Goal: Navigation & Orientation: Find specific page/section

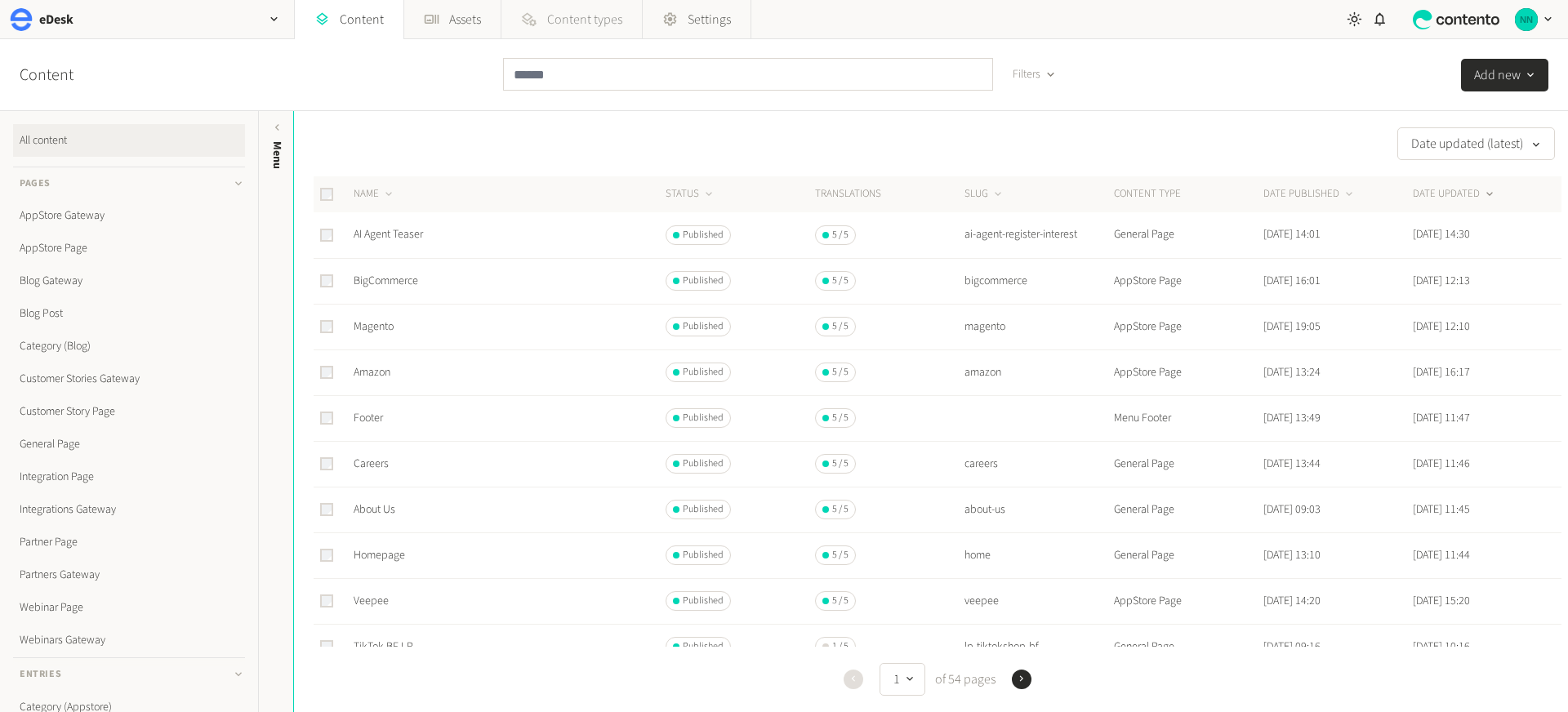
click at [623, 18] on span "Content types" at bounding box center [584, 19] width 75 height 19
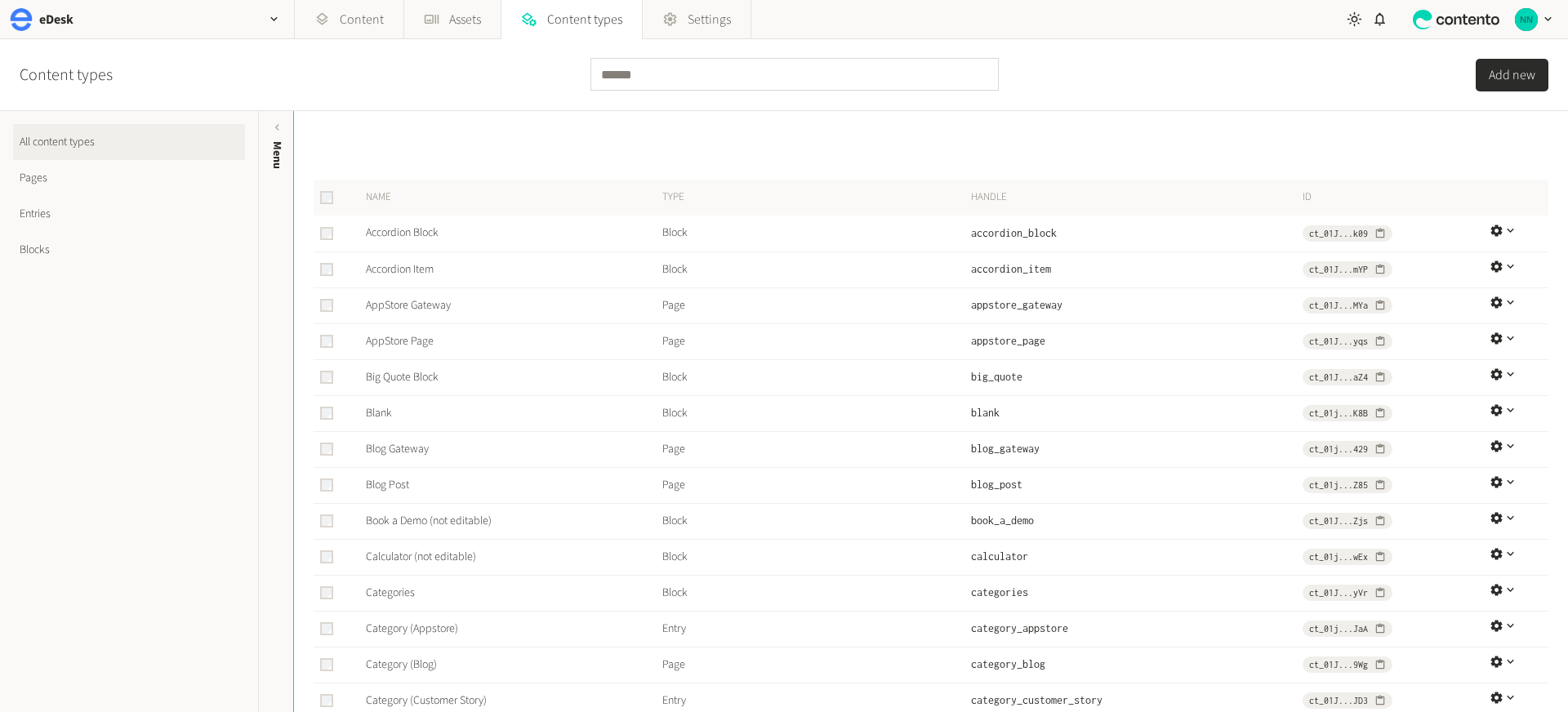
click at [61, 244] on link "Blocks" at bounding box center [129, 249] width 232 height 36
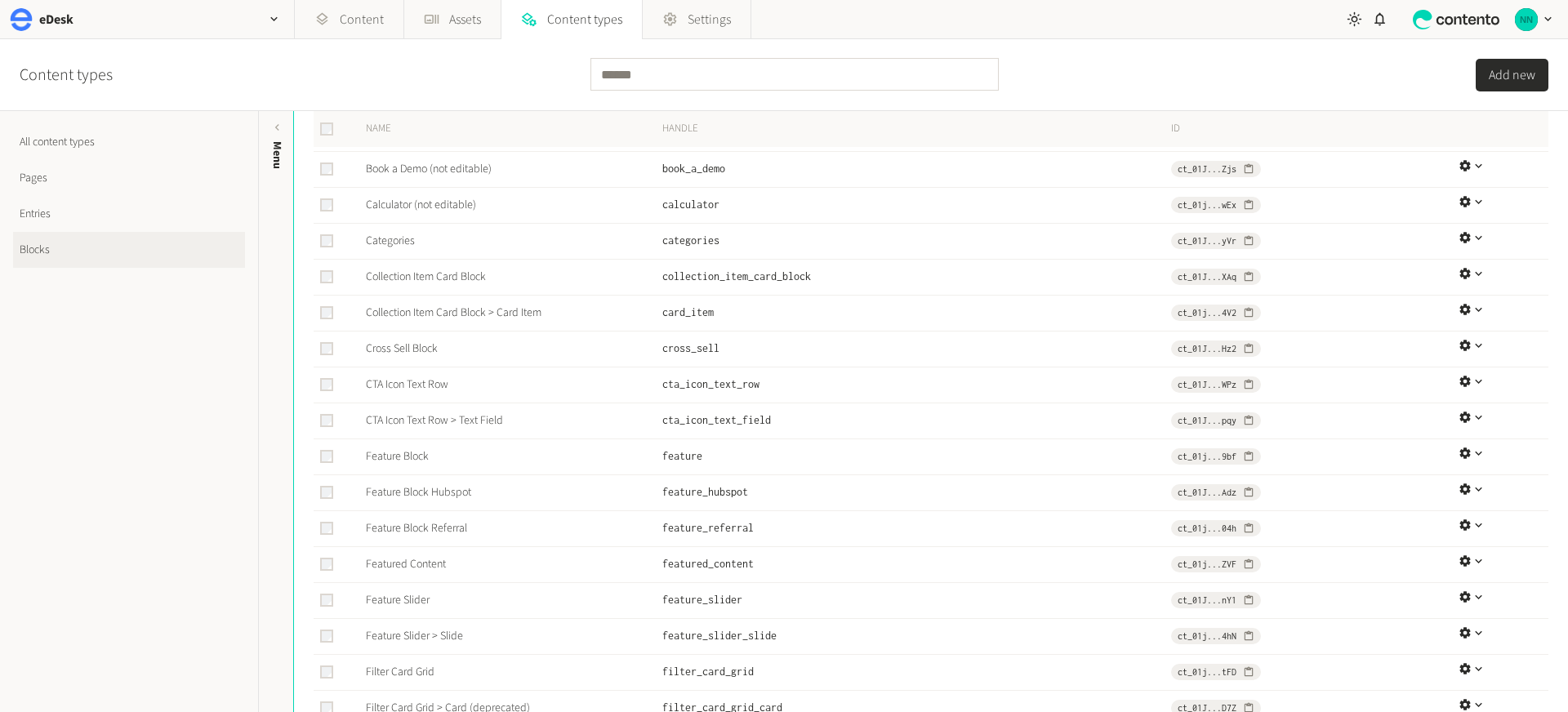
scroll to position [288, 0]
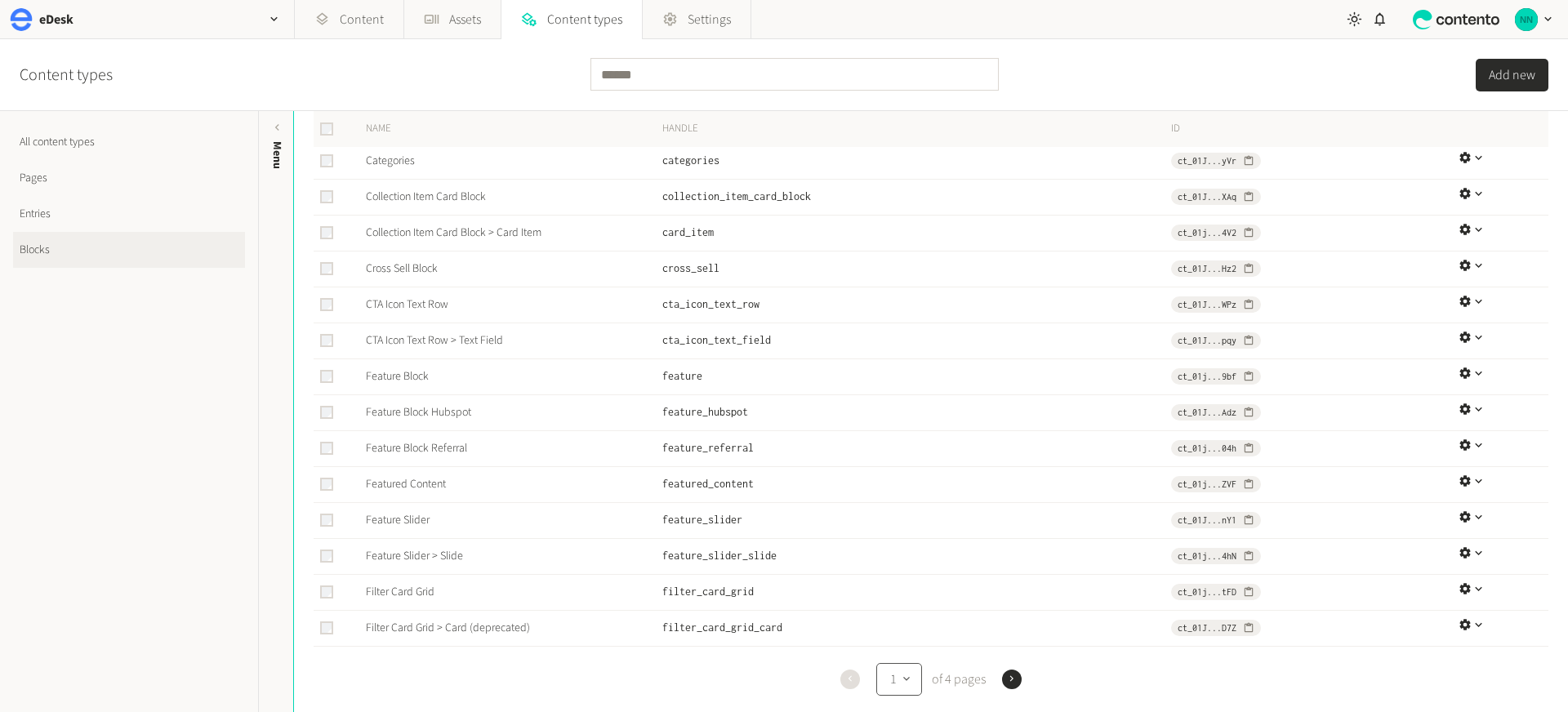
click at [897, 679] on div "button" at bounding box center [905, 679] width 17 height 17
click at [895, 566] on button "2" at bounding box center [899, 564] width 40 height 33
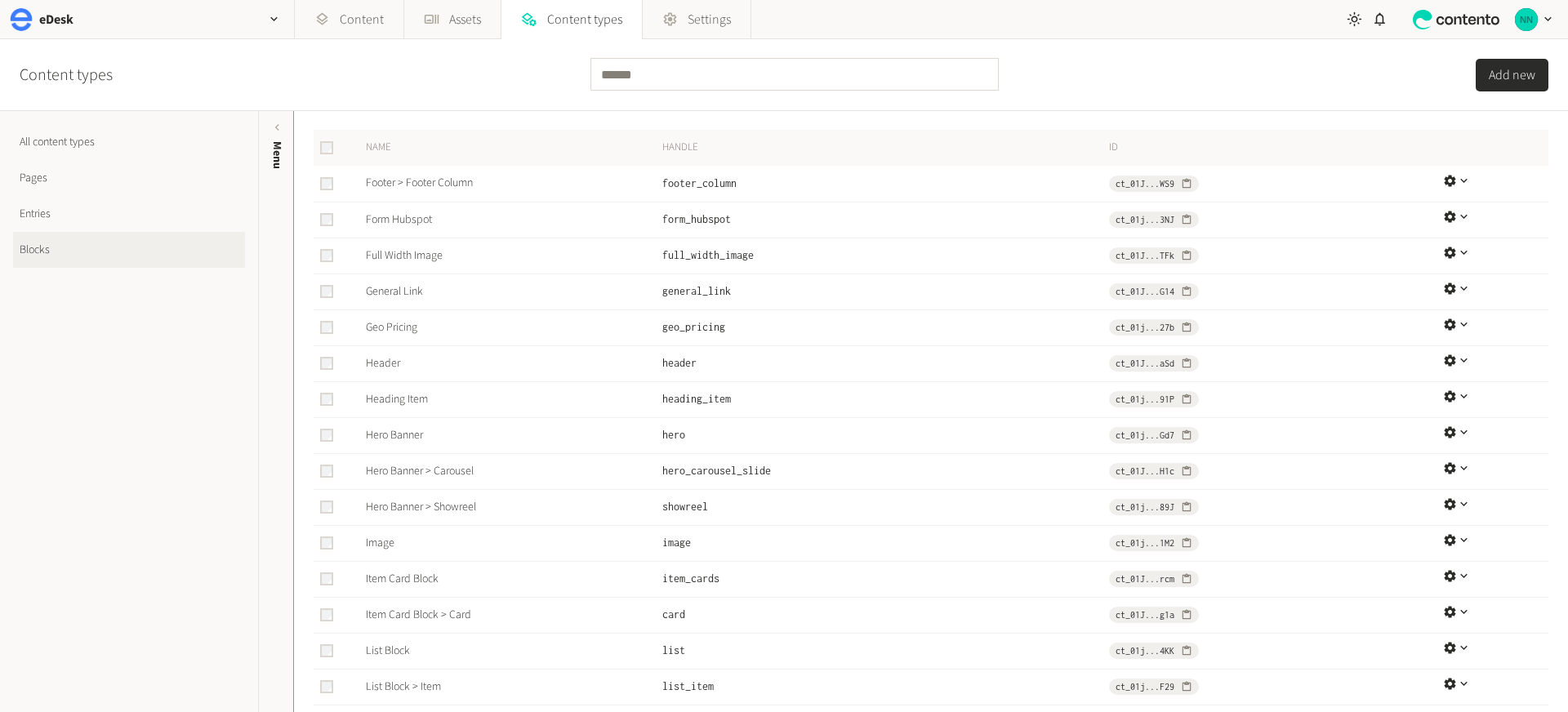
scroll to position [145, 0]
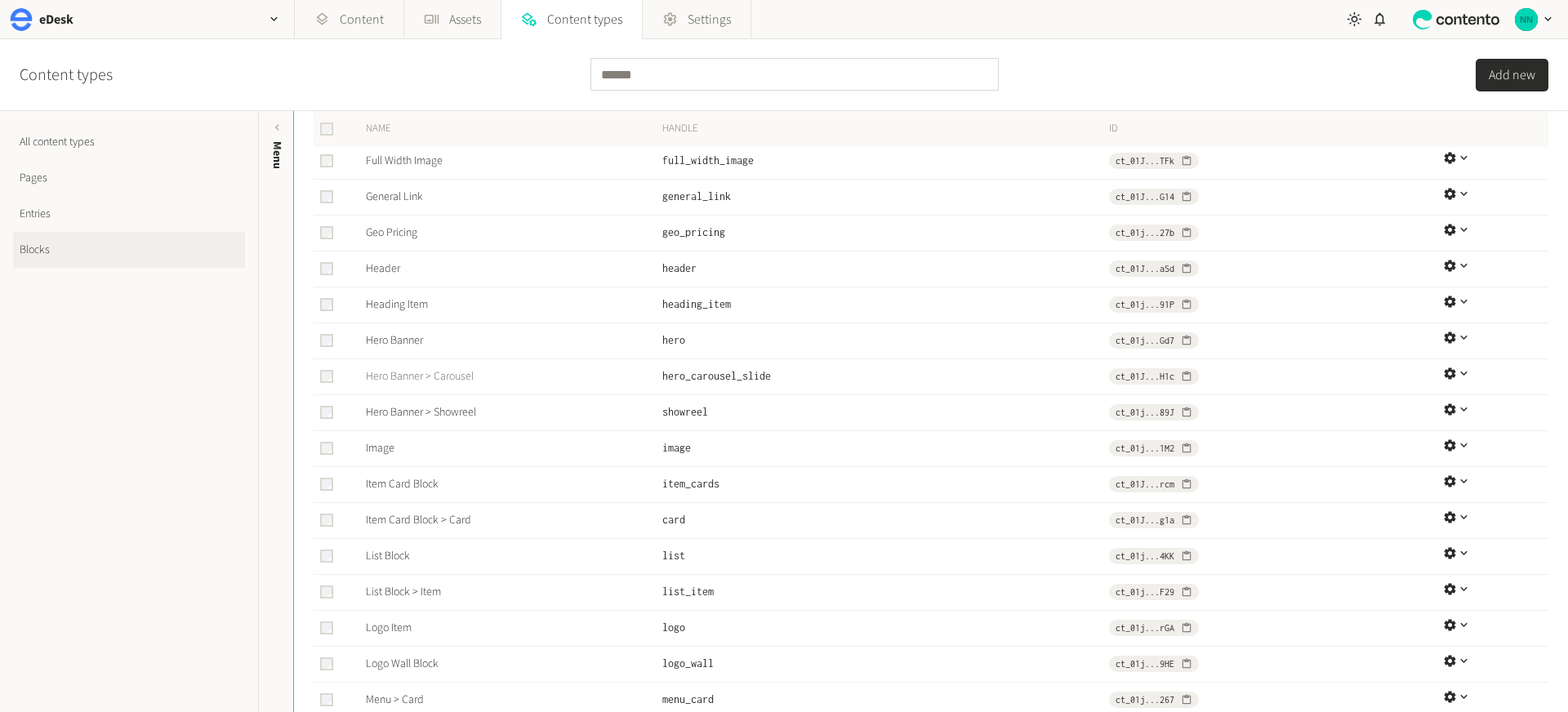
click at [455, 371] on link "Hero Banner > Carousel" at bounding box center [419, 376] width 107 height 17
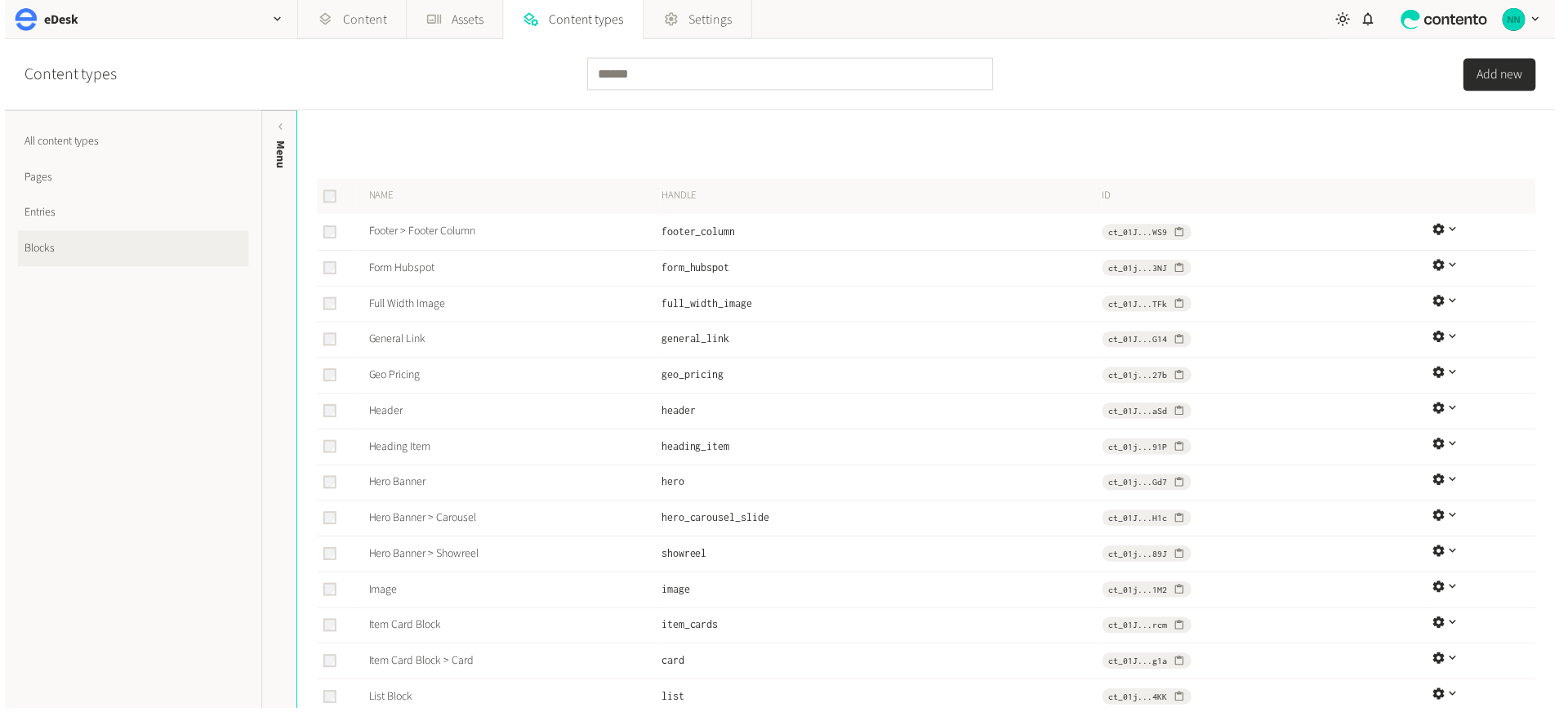
scroll to position [145, 0]
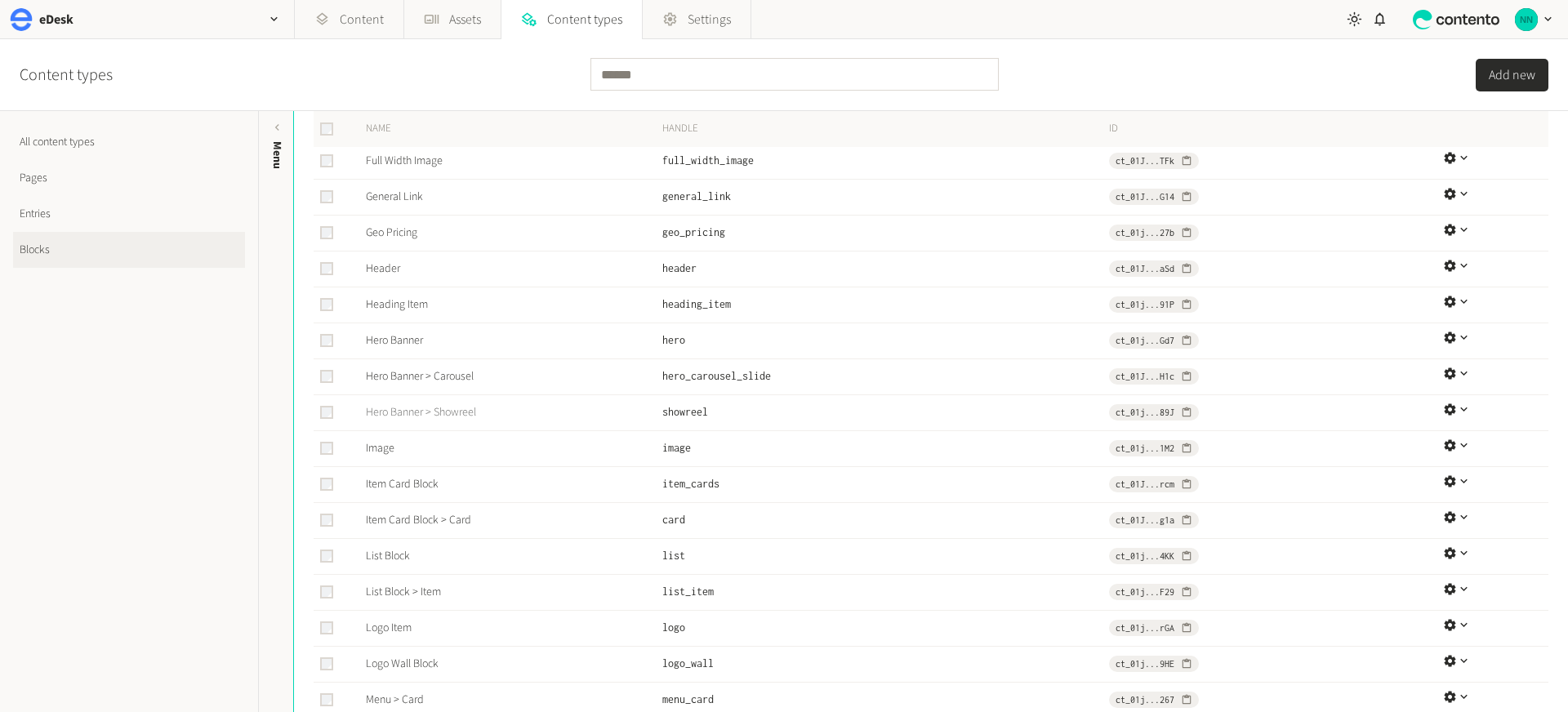
click at [461, 417] on link "Hero Banner > Showreel" at bounding box center [420, 412] width 110 height 17
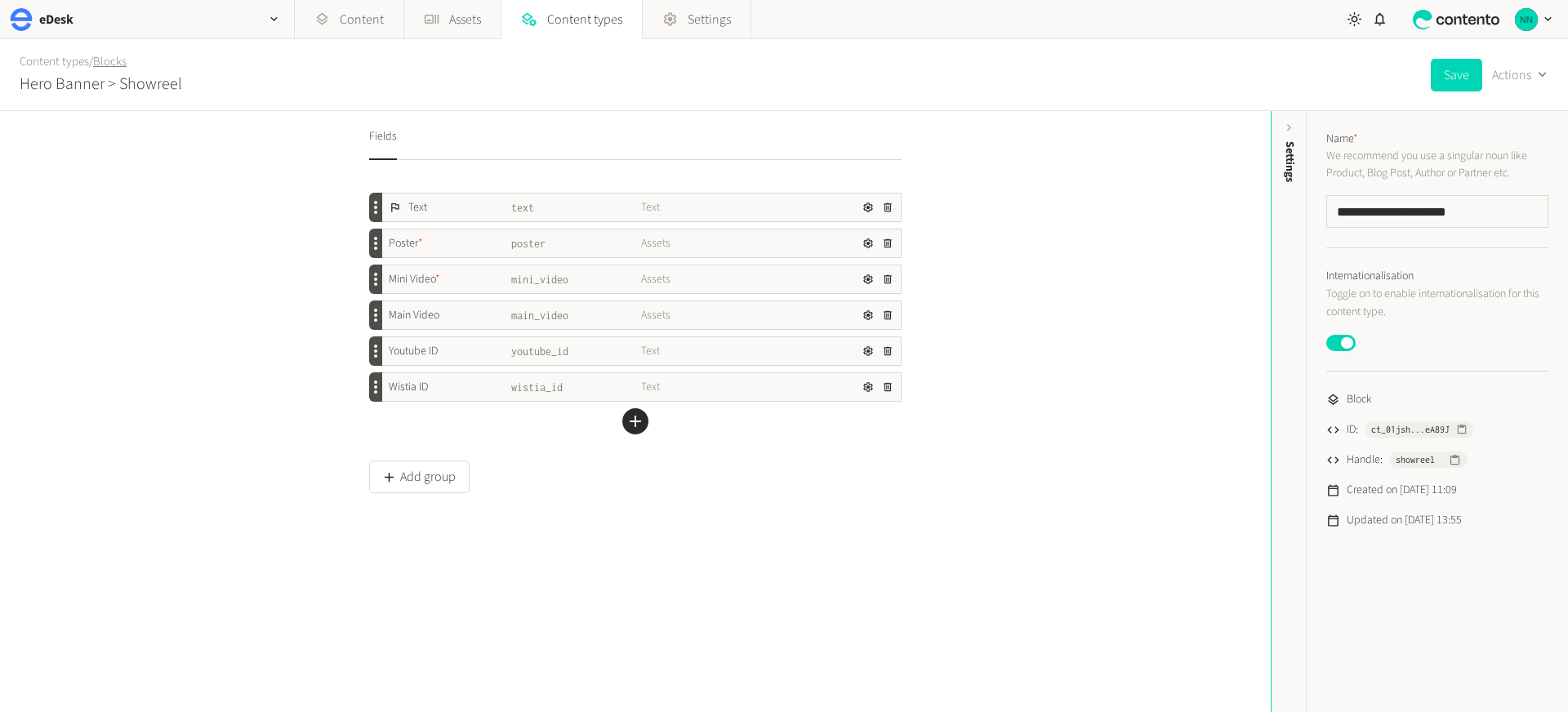
click at [122, 69] on link "Blocks" at bounding box center [110, 61] width 33 height 17
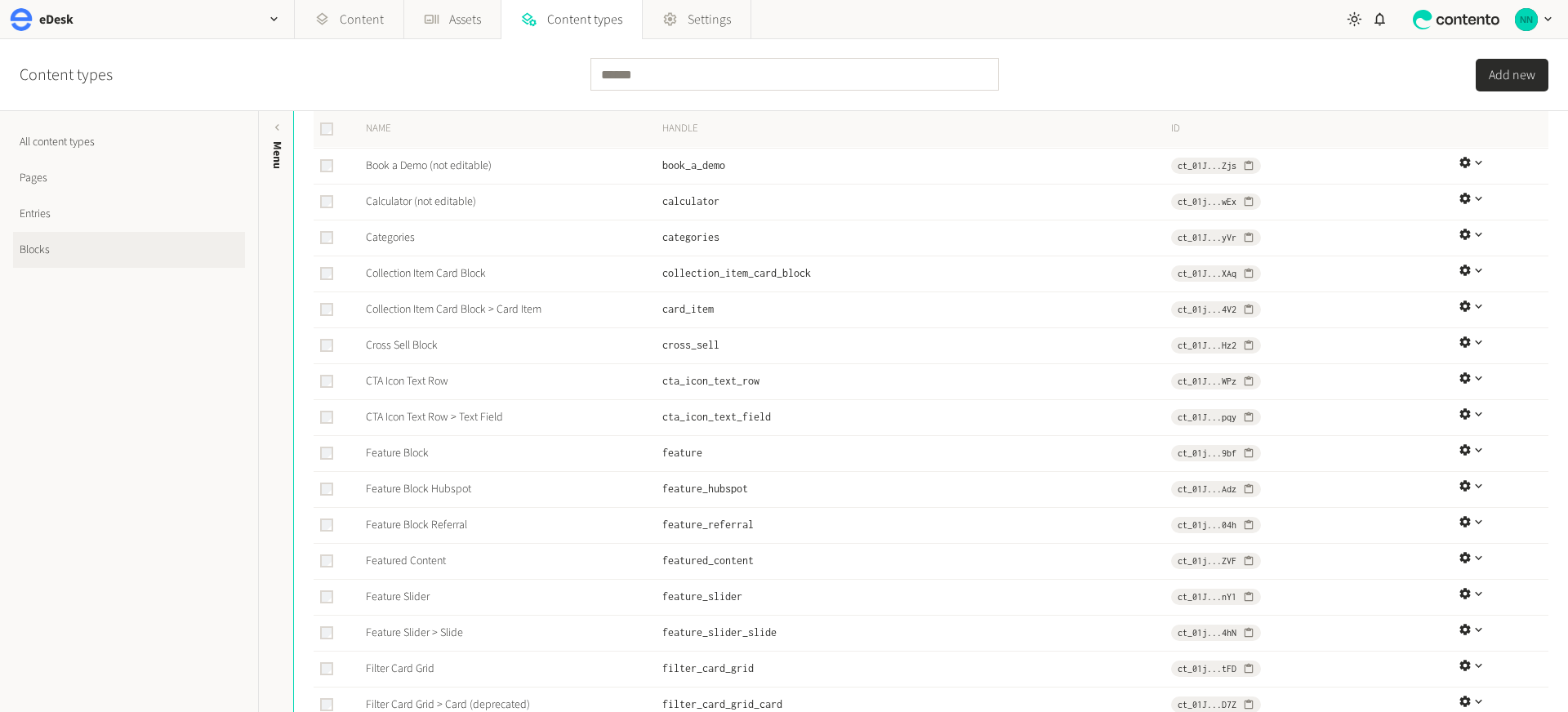
scroll to position [288, 0]
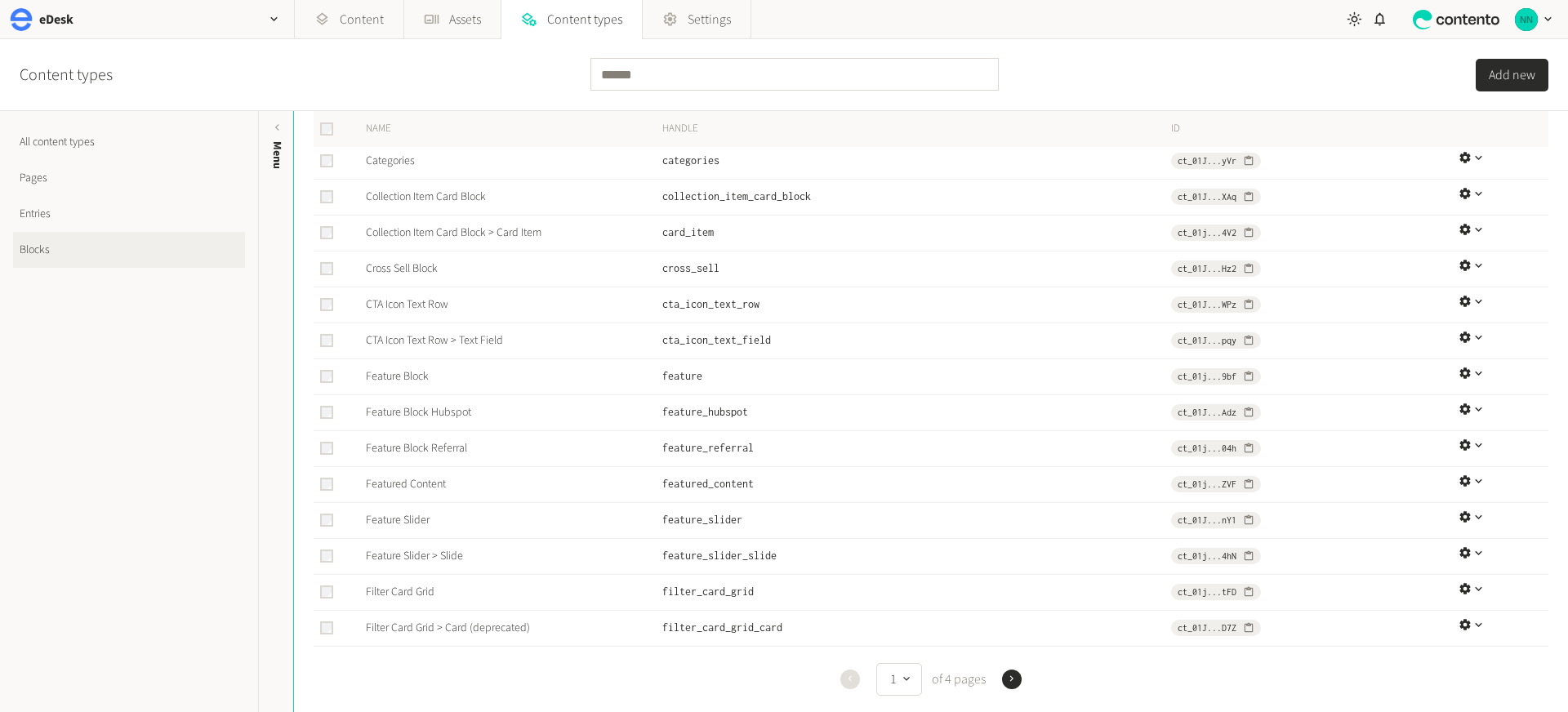
click at [1002, 677] on button "Next" at bounding box center [1012, 679] width 19 height 19
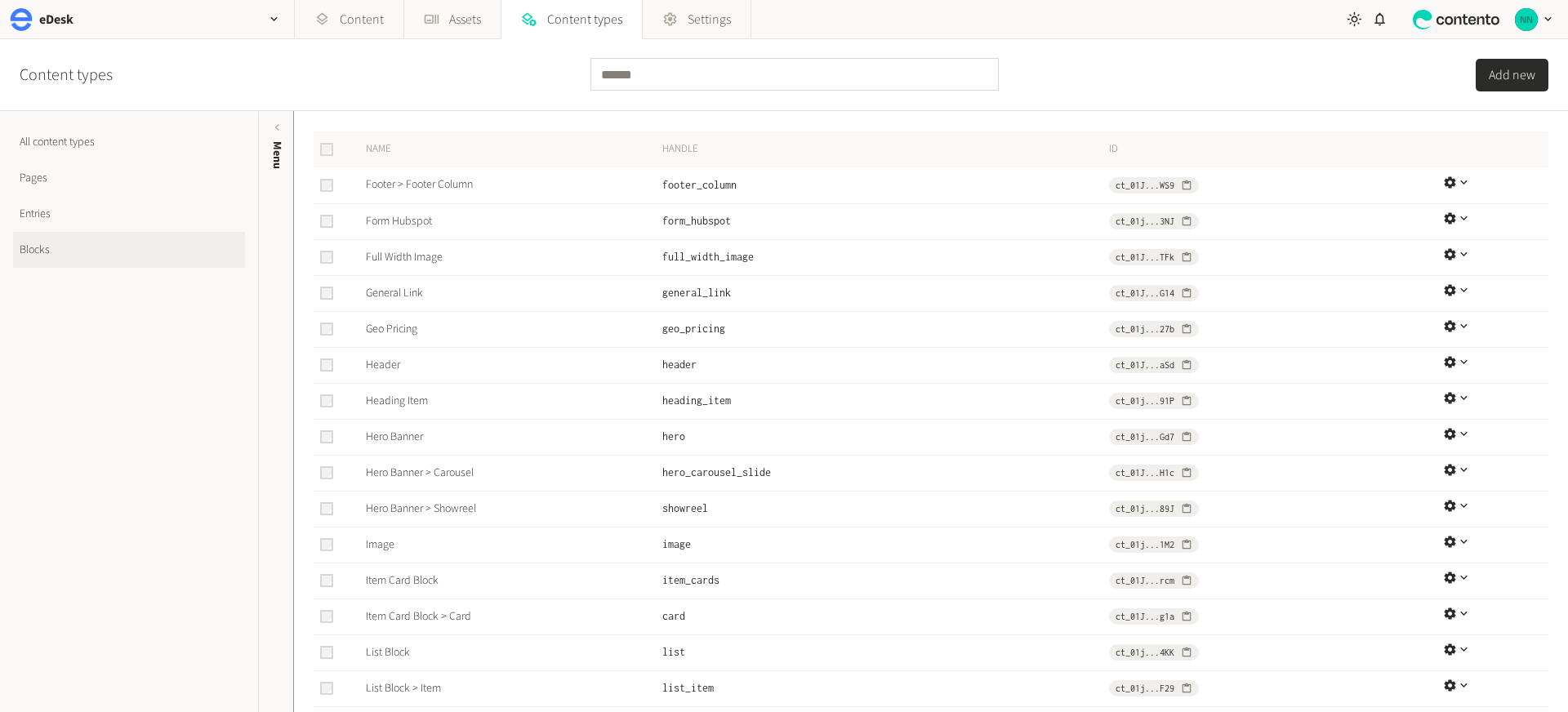
scroll to position [288, 0]
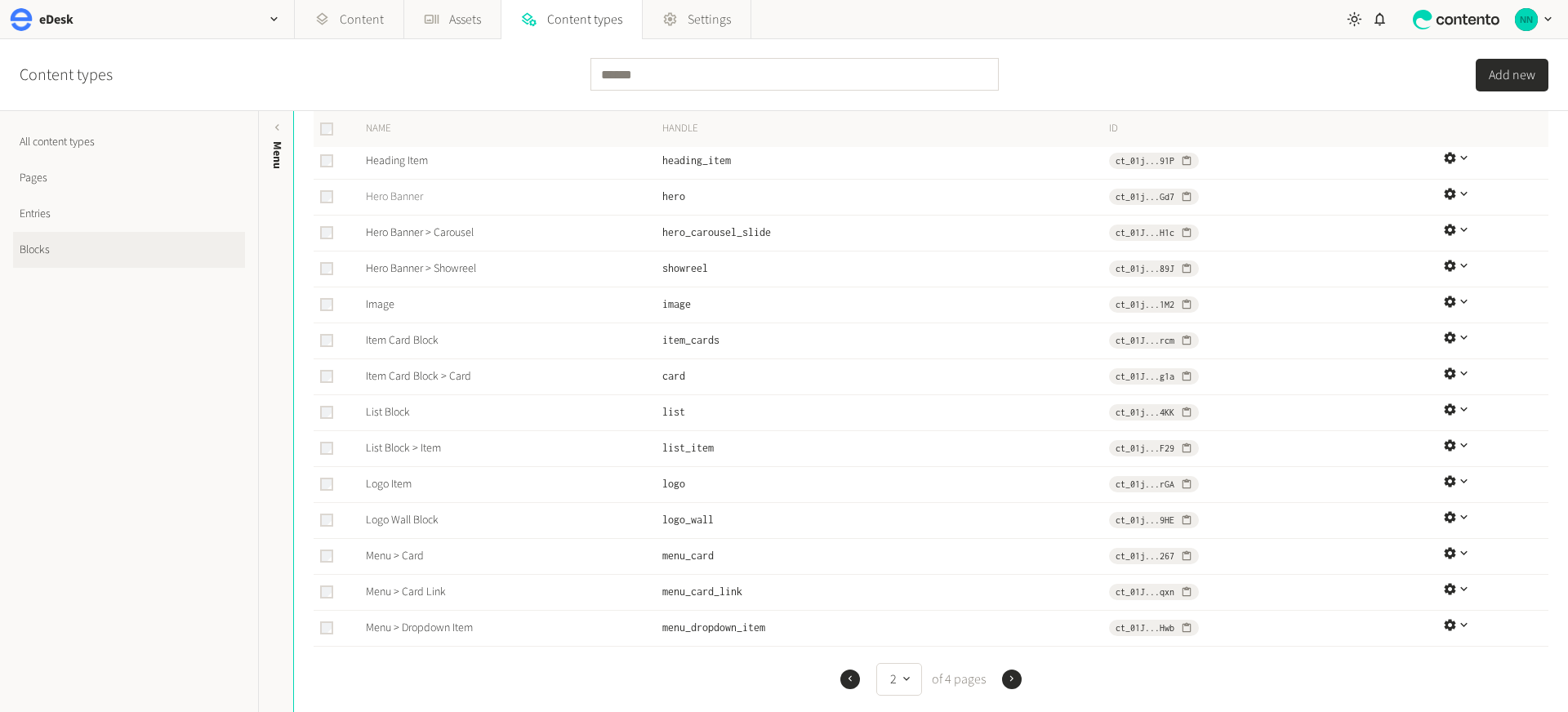
click at [394, 199] on link "Hero Banner" at bounding box center [394, 197] width 57 height 17
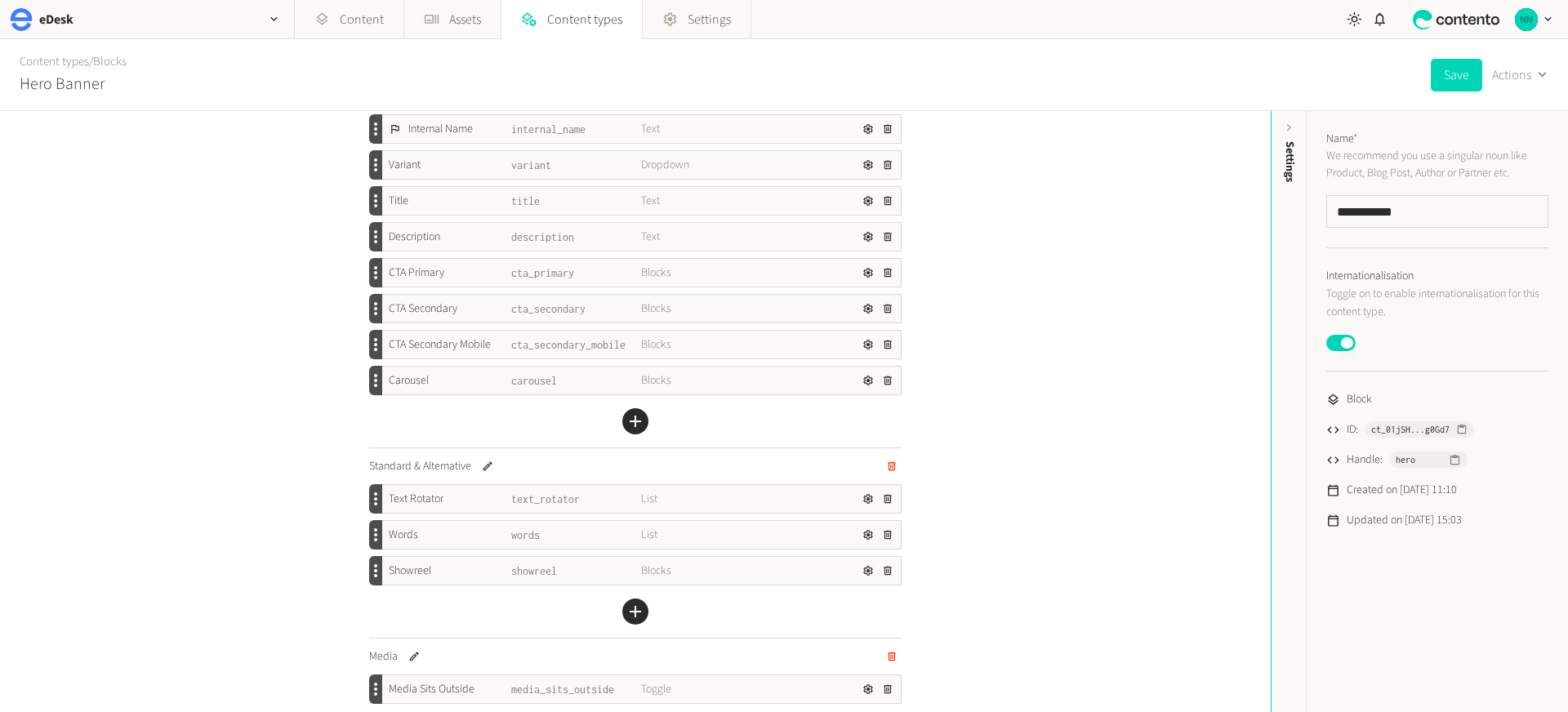
scroll to position [6, 0]
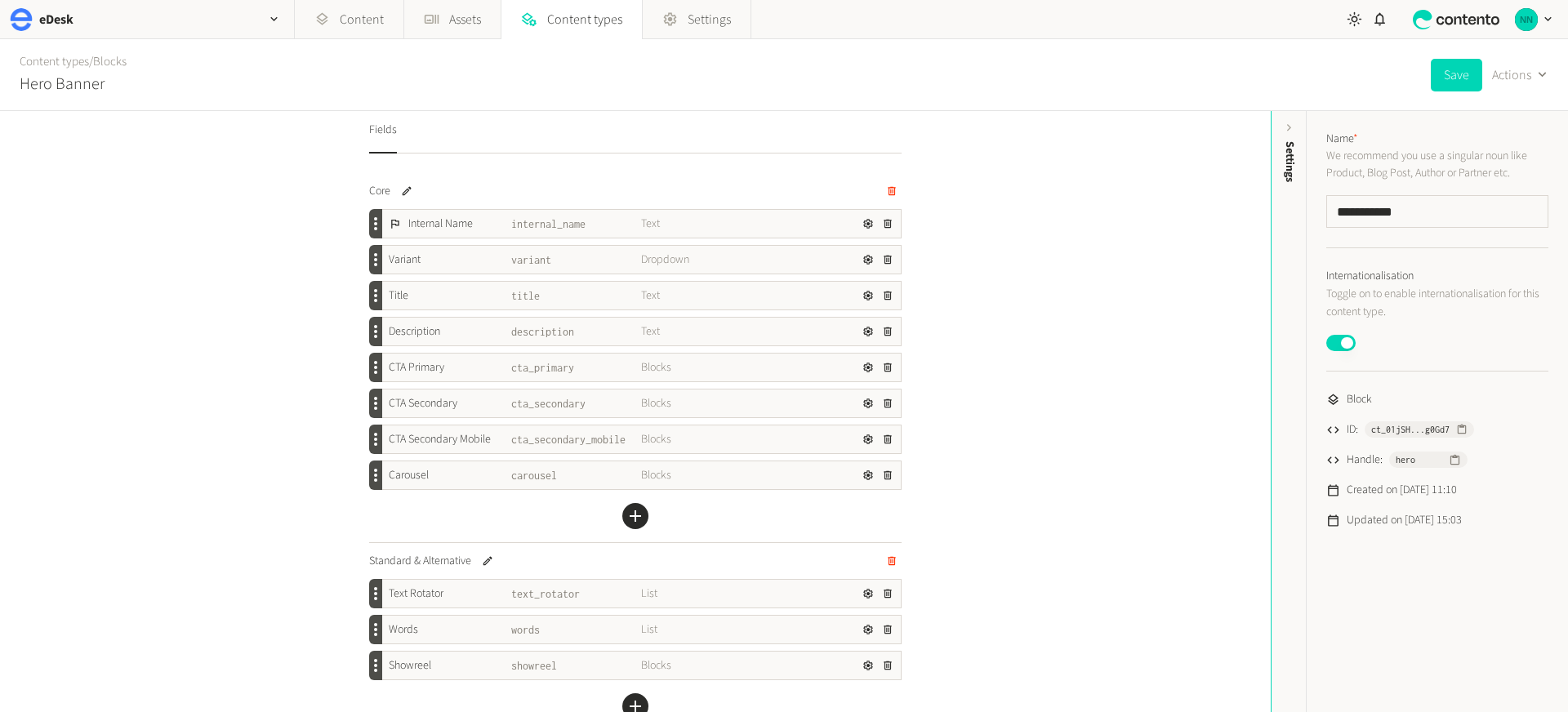
click at [969, 427] on div "Fields Core Internal Name internal_name Text Variant variant Dropdown Title tit…" at bounding box center [635, 412] width 1271 height 601
